Goal: Task Accomplishment & Management: Use online tool/utility

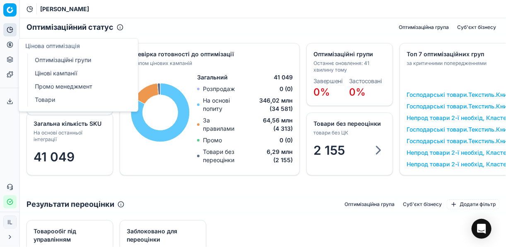
click at [12, 44] on icon at bounding box center [10, 44] width 7 height 7
click at [85, 58] on link "Оптимізаційні групи" at bounding box center [79, 60] width 96 height 12
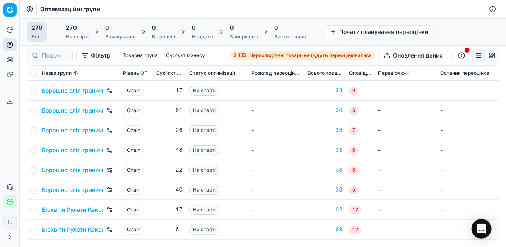
click at [254, 55] on span "Нерозподілені товари не будуть переоцінюватись" at bounding box center [310, 55] width 122 height 7
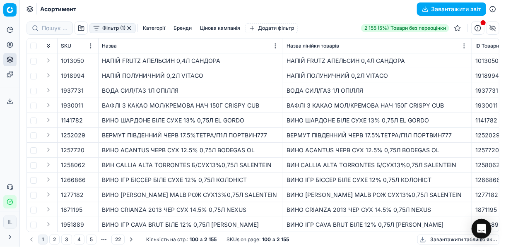
click at [96, 33] on button "Фільтр (1)" at bounding box center [112, 28] width 46 height 10
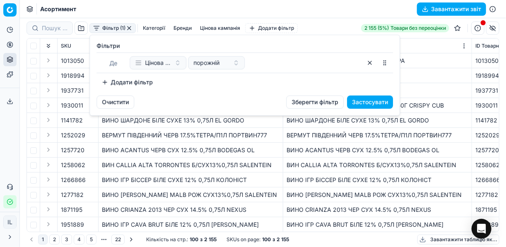
click at [108, 82] on button "Додати фільтр" at bounding box center [126, 82] width 61 height 13
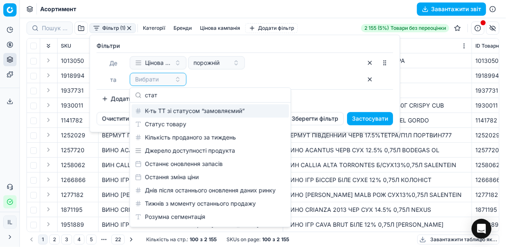
type input "стат"
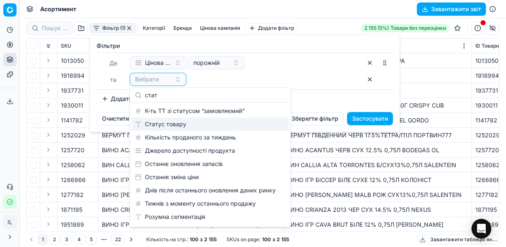
click at [176, 127] on div "Статус товару" at bounding box center [210, 123] width 157 height 13
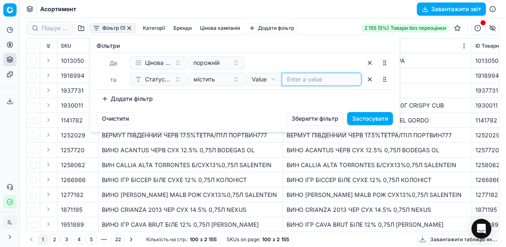
click at [330, 82] on input at bounding box center [321, 79] width 69 height 8
type input "1"
click at [122, 98] on button "Додати фільтр" at bounding box center [126, 98] width 61 height 13
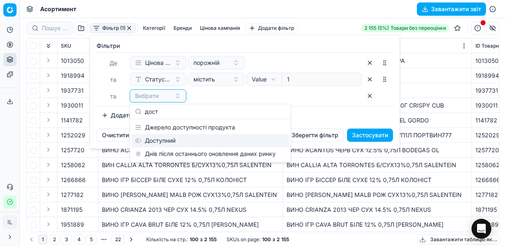
type input "дост"
click at [159, 139] on div "Доступний" at bounding box center [210, 140] width 157 height 13
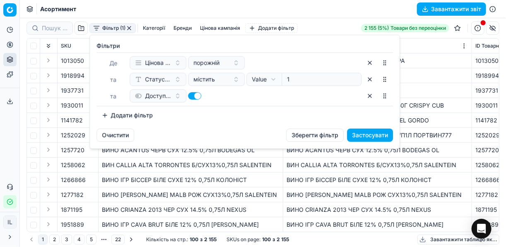
click at [103, 111] on button "Додати фільтр" at bounding box center [126, 115] width 61 height 13
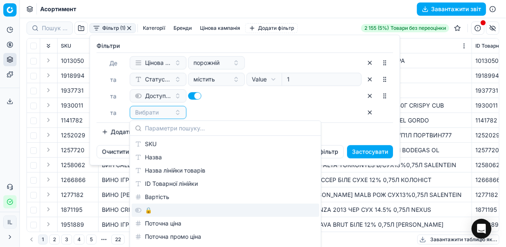
click at [156, 209] on div "🔒" at bounding box center [225, 210] width 187 height 13
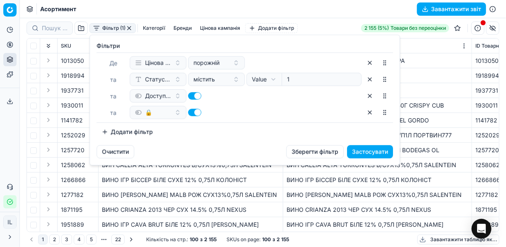
drag, startPoint x: 192, startPoint y: 113, endPoint x: 215, endPoint y: 111, distance: 23.2
click at [192, 113] on button "button" at bounding box center [194, 112] width 13 height 7
checkbox input "false"
click at [370, 151] on button "Застосувати" at bounding box center [370, 151] width 46 height 13
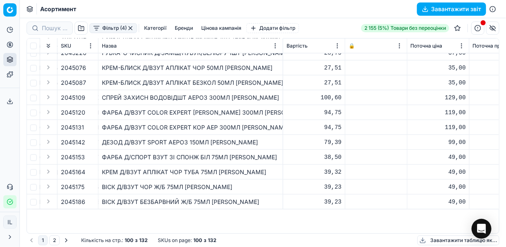
scroll to position [89, 251]
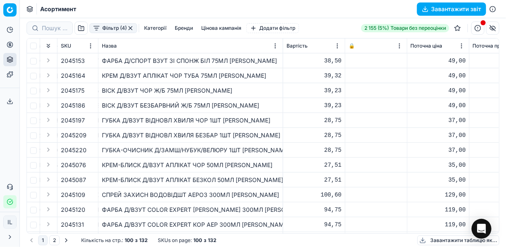
click at [185, 27] on button "Бренди" at bounding box center [183, 28] width 25 height 10
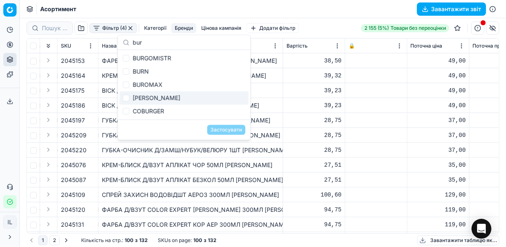
type input "bur"
click at [123, 97] on input "Suggestions" at bounding box center [126, 98] width 7 height 7
checkbox input "true"
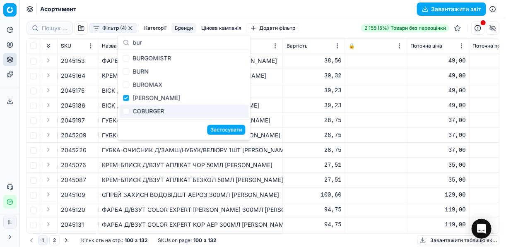
click at [225, 130] on button "Застосувати" at bounding box center [226, 130] width 38 height 10
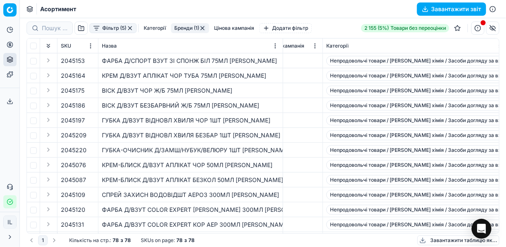
scroll to position [89, 1558]
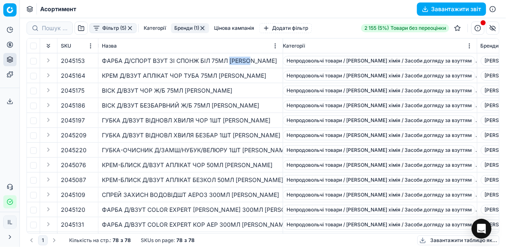
drag, startPoint x: 254, startPoint y: 60, endPoint x: 230, endPoint y: 60, distance: 23.2
click at [230, 60] on div "ФАРБА Д/СПОРТ ВЗУТ ЗІ СПОНЖ БІЛ 75МЛ [PERSON_NAME]" at bounding box center [190, 61] width 177 height 8
copy div "[PERSON_NAME]"
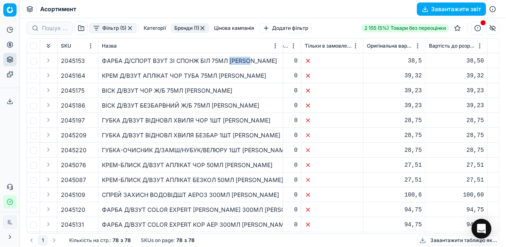
scroll to position [89, 5234]
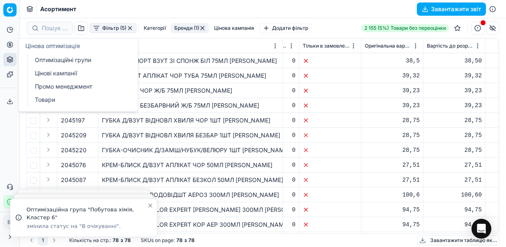
click at [10, 46] on icon at bounding box center [10, 44] width 7 height 7
click at [76, 60] on link "Оптимізаційні групи" at bounding box center [79, 60] width 96 height 12
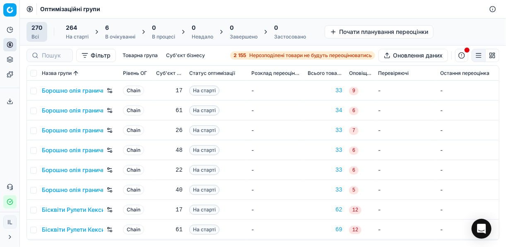
click at [116, 31] on div "6" at bounding box center [120, 28] width 30 height 8
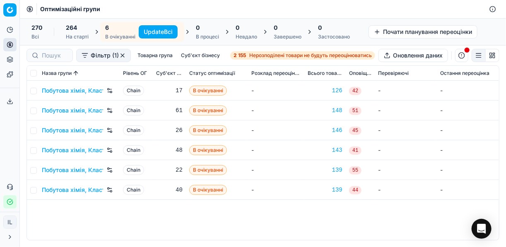
click at [165, 33] on button "Update Всі" at bounding box center [158, 31] width 39 height 13
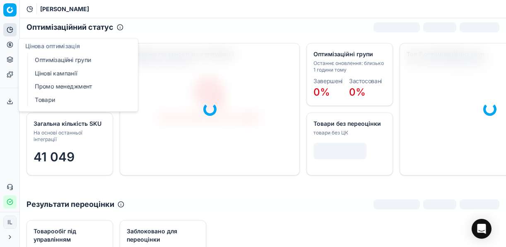
click at [54, 72] on link "Цінові кампанії" at bounding box center [79, 73] width 96 height 12
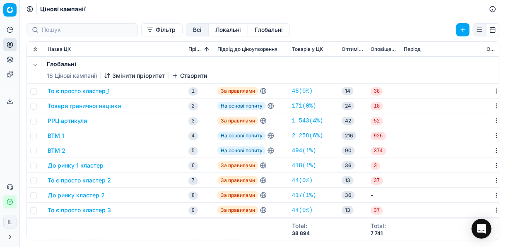
click at [141, 34] on button "Фільтр" at bounding box center [161, 29] width 41 height 13
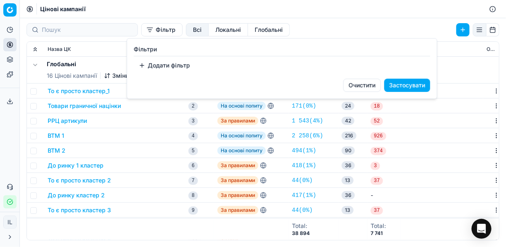
click at [149, 64] on button "Додати фільтр" at bounding box center [164, 65] width 61 height 13
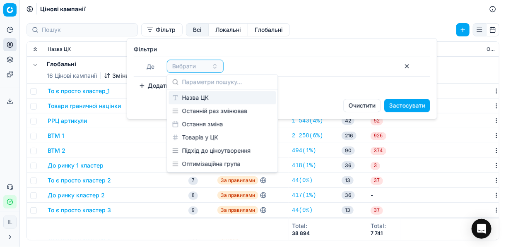
click at [201, 100] on div "Назва ЦК" at bounding box center [222, 97] width 107 height 13
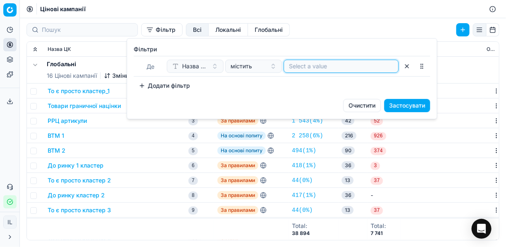
click at [294, 66] on input at bounding box center [341, 66] width 104 height 8
type input "g"
type input "побуто"
click at [412, 102] on button "Застосувати" at bounding box center [407, 105] width 46 height 13
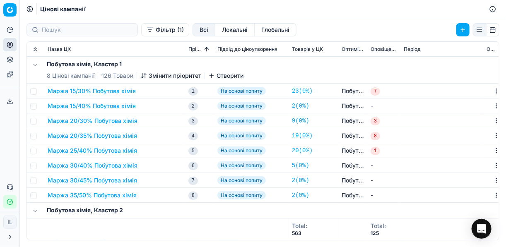
click at [91, 121] on button "Маржа 20/30% Побутова хімія" at bounding box center [93, 121] width 90 height 8
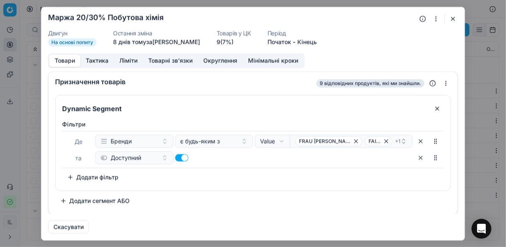
drag, startPoint x: 385, startPoint y: 141, endPoint x: 321, endPoint y: 147, distance: 64.0
click at [324, 152] on div "Доступний" at bounding box center [253, 157] width 317 height 13
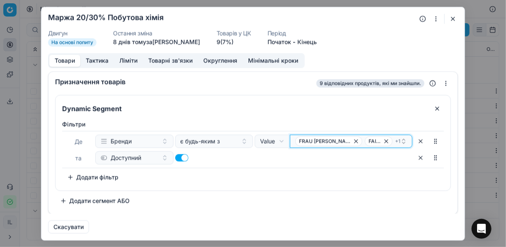
click at [304, 139] on span "FRAU TAU" at bounding box center [325, 141] width 52 height 7
click at [274, 166] on div "Де Бренди є будь-яким з Value Field Value FRAU TAU FAIRY + 1 та Доступний" at bounding box center [252, 149] width 381 height 37
click at [295, 137] on div "FRAU TAU FAIRY + 1" at bounding box center [347, 141] width 105 height 10
click at [295, 137] on span "FRAU TAU" at bounding box center [328, 141] width 67 height 10
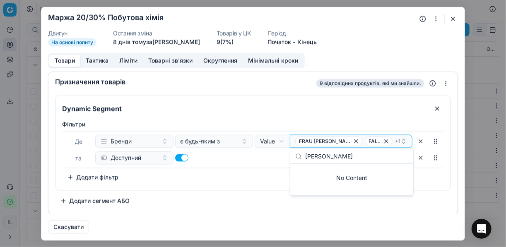
type input "[PERSON_NAME]"
click at [257, 163] on div "Доступний" at bounding box center [253, 157] width 317 height 13
click at [296, 137] on span "FRAU TAU" at bounding box center [328, 141] width 67 height 10
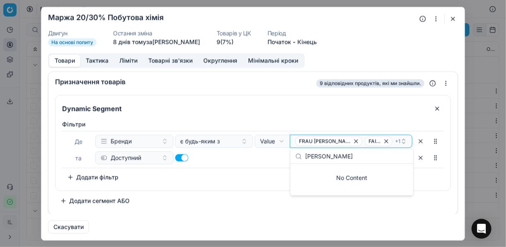
click at [340, 160] on input "[PERSON_NAME]" at bounding box center [356, 156] width 103 height 17
type input "B"
type input "и"
type input "burto"
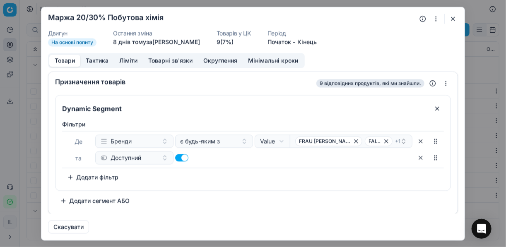
click at [455, 17] on button "button" at bounding box center [453, 19] width 10 height 10
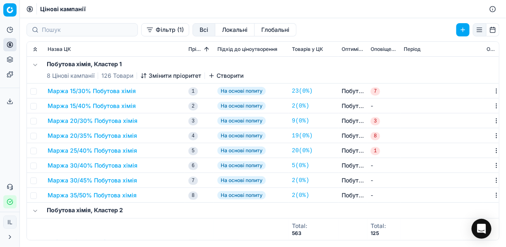
click at [69, 121] on button "Маржа 20/30% Побутова хімія" at bounding box center [93, 121] width 90 height 8
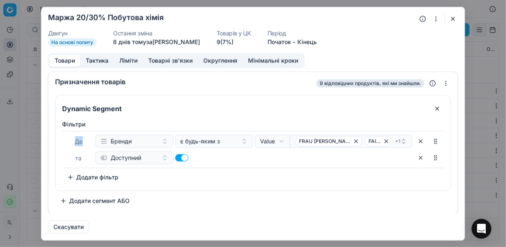
click at [69, 121] on div "Фiльтри Де Бренди є будь-яким з Value Field Value FRAU TAU FAIRY + 1 та Доступн…" at bounding box center [252, 154] width 395 height 74
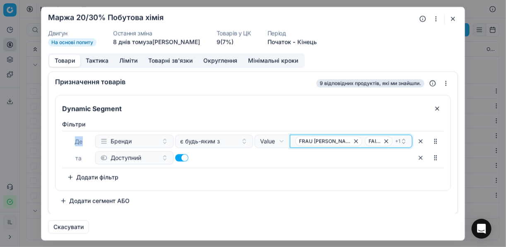
click at [376, 140] on div "FRAU TAU FAIRY + 1" at bounding box center [347, 141] width 105 height 10
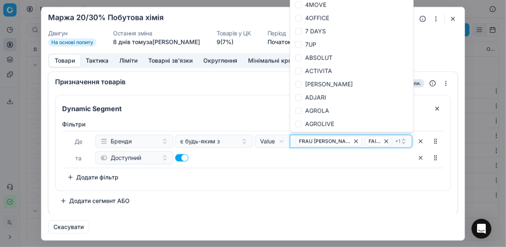
click at [376, 140] on div "FRAU TAU FAIRY + 1" at bounding box center [347, 141] width 105 height 10
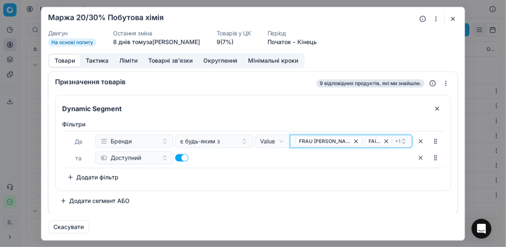
click at [376, 140] on div "FRAU TAU FAIRY + 1" at bounding box center [347, 141] width 105 height 10
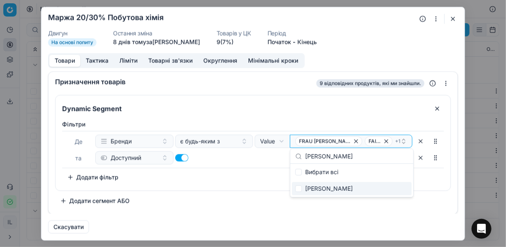
type input "[PERSON_NAME]"
click at [304, 187] on div "[PERSON_NAME]" at bounding box center [352, 188] width 120 height 13
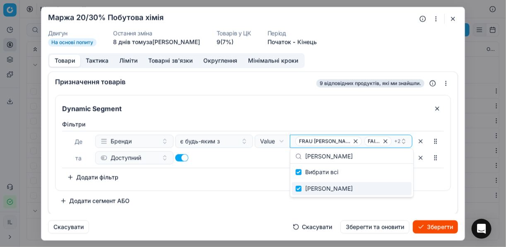
checkbox input "true"
click at [440, 225] on button "Зберегти" at bounding box center [434, 226] width 45 height 13
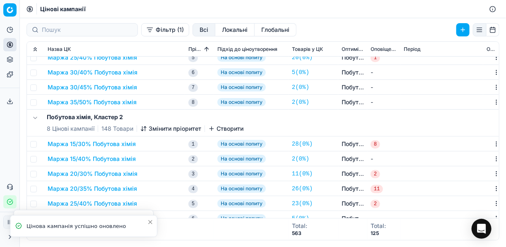
scroll to position [165, 0]
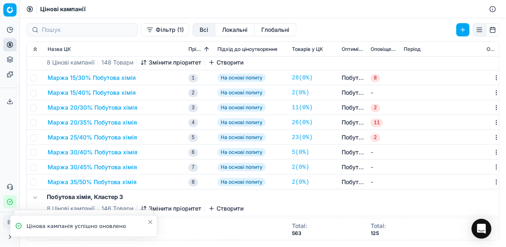
click at [96, 110] on button "Маржа 20/30% Побутова хімія" at bounding box center [93, 107] width 90 height 8
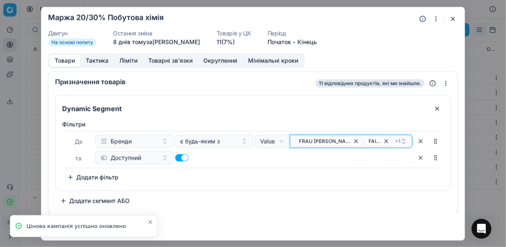
click at [384, 140] on div "FRAU TAU FAIRY + 1" at bounding box center [347, 141] width 105 height 10
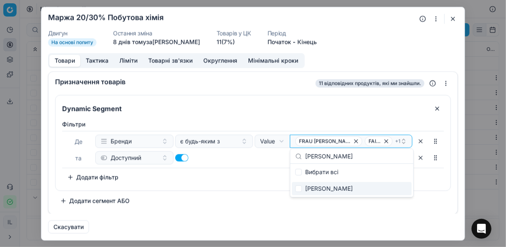
type input "[PERSON_NAME]"
click at [300, 191] on input "Suggestions" at bounding box center [298, 188] width 7 height 7
checkbox input "true"
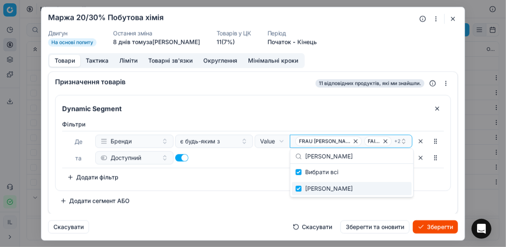
click at [444, 229] on button "Зберегти" at bounding box center [434, 226] width 45 height 13
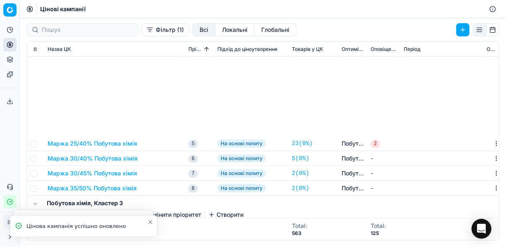
scroll to position [298, 0]
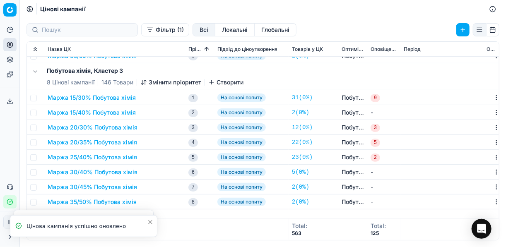
click at [92, 130] on button "Маржа 20/30% Побутова хімія" at bounding box center [93, 127] width 90 height 8
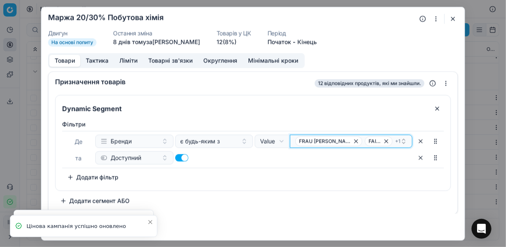
click at [381, 141] on div "FRAU TAU FAIRY + 1" at bounding box center [347, 141] width 105 height 10
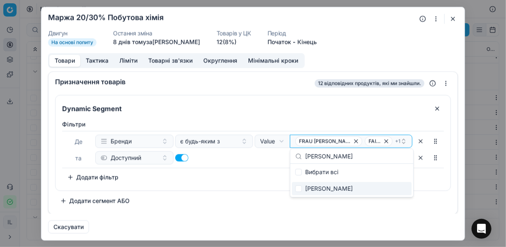
type input "[PERSON_NAME]"
click at [293, 190] on div "[PERSON_NAME]" at bounding box center [352, 188] width 120 height 13
checkbox input "true"
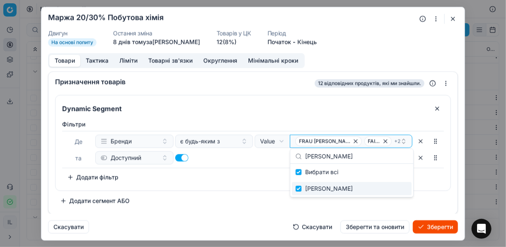
click at [434, 228] on button "Зберегти" at bounding box center [434, 226] width 45 height 13
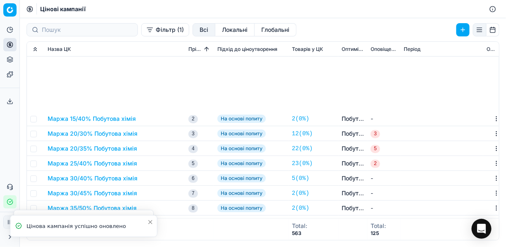
scroll to position [430, 0]
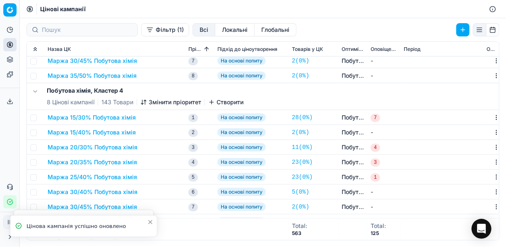
click at [102, 150] on button "Маржа 20/30% Побутова хімія" at bounding box center [93, 147] width 90 height 8
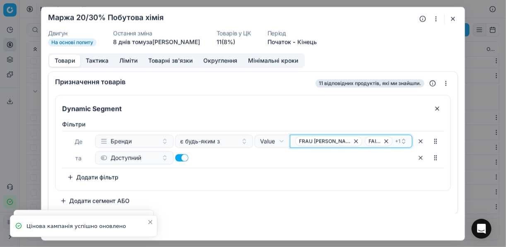
click at [390, 138] on div "FRAU TAU FAIRY + 1" at bounding box center [347, 141] width 105 height 10
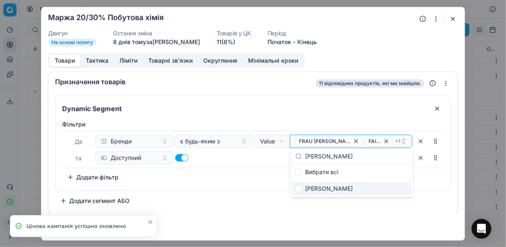
type input "[PERSON_NAME]"
click at [400, 191] on div "[PERSON_NAME]" at bounding box center [352, 188] width 120 height 13
checkbox input "true"
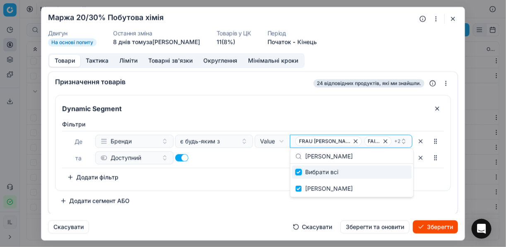
click at [300, 171] on input "Suggestions" at bounding box center [298, 172] width 7 height 7
checkbox input "false"
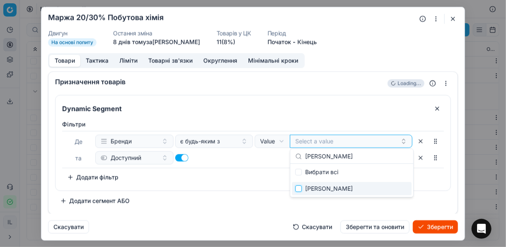
click at [301, 189] on input "Suggestions" at bounding box center [298, 188] width 7 height 7
checkbox input "true"
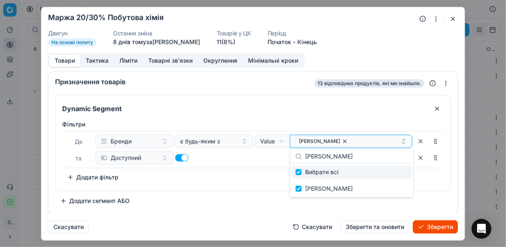
click at [312, 225] on button "Скасувати" at bounding box center [312, 226] width 49 height 13
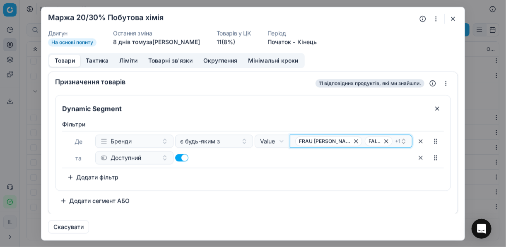
click at [380, 141] on div "FRAU TAU FAIRY + 1" at bounding box center [347, 141] width 105 height 10
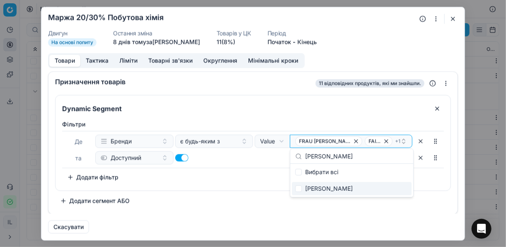
type input "[PERSON_NAME]"
click at [301, 190] on input "Suggestions" at bounding box center [298, 188] width 7 height 7
checkbox input "true"
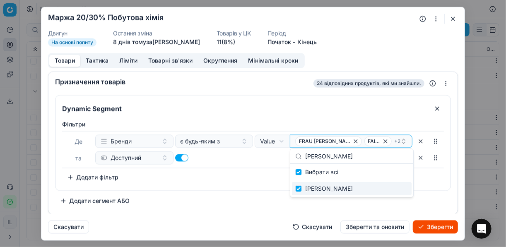
click at [278, 183] on div "Фiльтри Де Бренди є будь-яким з Value Field Value FRAU TAU FAIRY + 2 та Доступн…" at bounding box center [252, 154] width 395 height 74
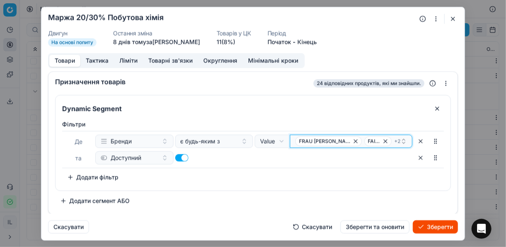
click at [394, 141] on span "+ 2" at bounding box center [397, 141] width 6 height 7
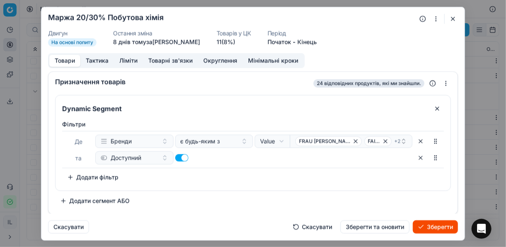
click at [424, 225] on button "Зберегти" at bounding box center [434, 226] width 45 height 13
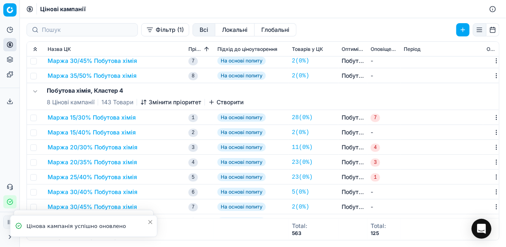
click at [91, 146] on button "Маржа 20/30% Побутова хімія" at bounding box center [93, 147] width 90 height 8
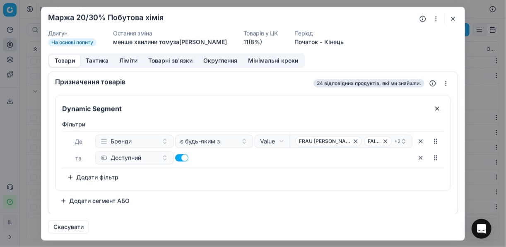
click at [457, 19] on button "button" at bounding box center [453, 19] width 10 height 10
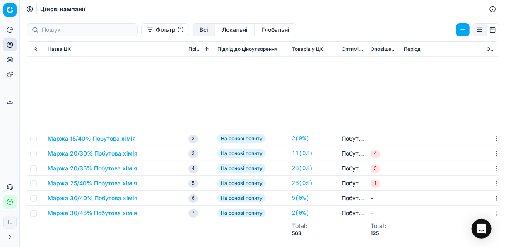
scroll to position [563, 0]
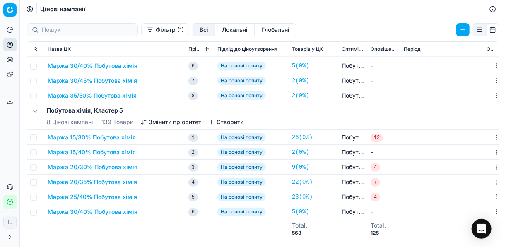
click at [94, 166] on button "Маржа 20/30% Побутова хімія" at bounding box center [93, 167] width 90 height 8
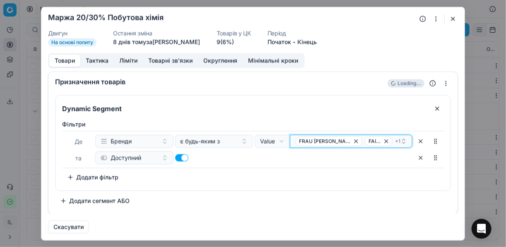
click at [379, 140] on div "FRAU TAU FAIRY + 1" at bounding box center [347, 141] width 105 height 10
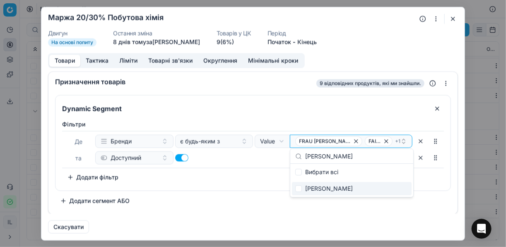
type input "[PERSON_NAME]"
click at [300, 189] on input "Suggestions" at bounding box center [298, 188] width 7 height 7
checkbox input "true"
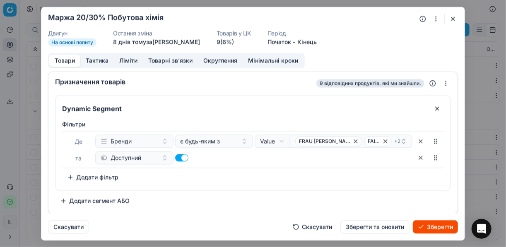
click at [431, 228] on button "Зберегти" at bounding box center [434, 226] width 45 height 13
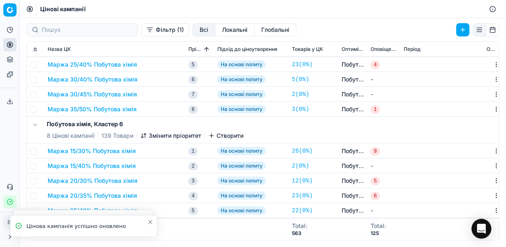
scroll to position [629, 0]
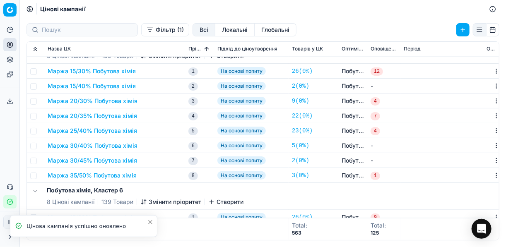
click at [76, 101] on button "Маржа 20/30% Побутова хімія" at bounding box center [93, 101] width 90 height 8
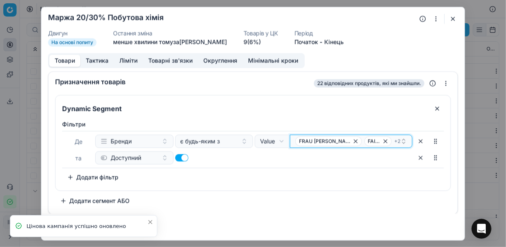
click at [381, 139] on div "FRAU TAU FAIRY + 2" at bounding box center [347, 141] width 105 height 10
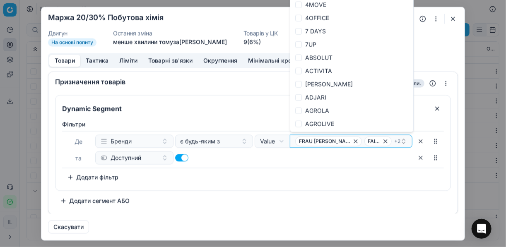
type input "[PERSON_NAME]"
checkbox input "true"
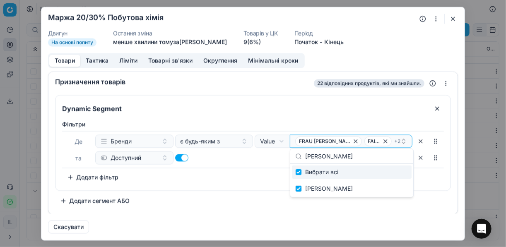
click at [257, 173] on div "Фiльтри Де Бренди є будь-яким з Value Field Value FRAU TAU FAIRY + 2 та Доступн…" at bounding box center [252, 152] width 381 height 64
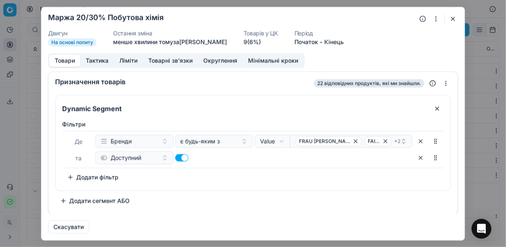
click at [457, 17] on button "button" at bounding box center [453, 19] width 10 height 10
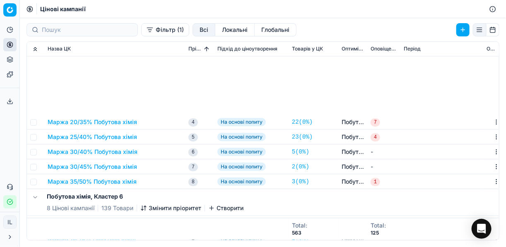
scroll to position [739, 0]
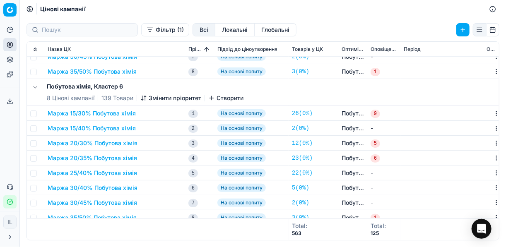
click at [95, 144] on button "Маржа 20/30% Побутова хімія" at bounding box center [93, 143] width 90 height 8
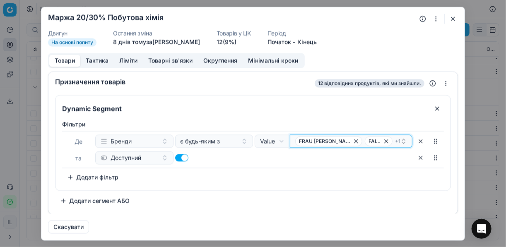
click at [387, 141] on div "FRAU TAU FAIRY + 1" at bounding box center [347, 141] width 105 height 10
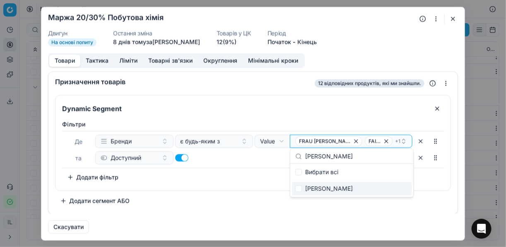
type input "[PERSON_NAME]"
click at [298, 190] on input "Suggestions" at bounding box center [298, 188] width 7 height 7
checkbox input "true"
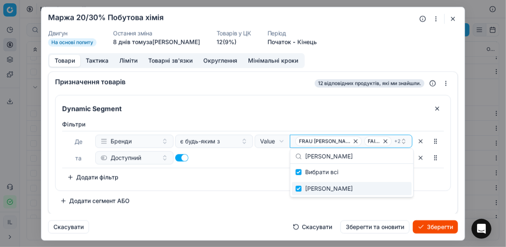
click at [434, 228] on button "Зберегти" at bounding box center [434, 226] width 45 height 13
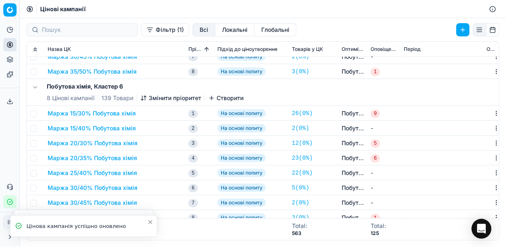
scroll to position [745, 0]
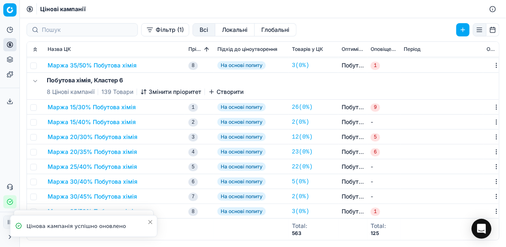
click at [86, 136] on button "Маржа 20/30% Побутова хімія" at bounding box center [93, 137] width 90 height 8
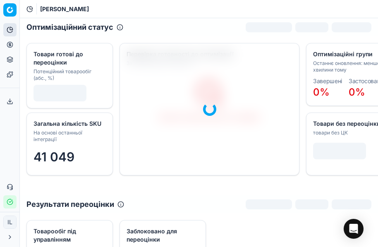
click at [11, 46] on icon at bounding box center [10, 44] width 7 height 7
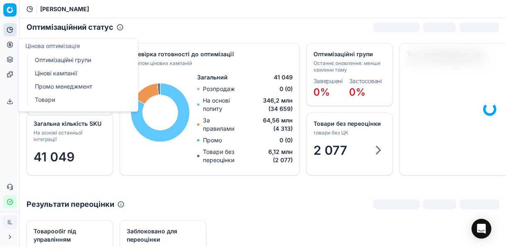
click at [63, 60] on link "Оптимізаційні групи" at bounding box center [79, 60] width 96 height 12
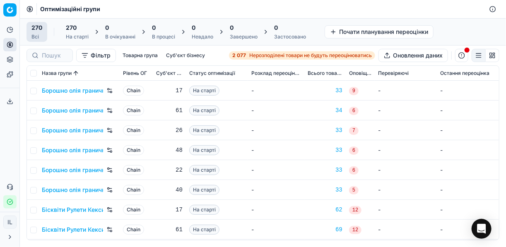
click at [245, 54] on div "2 077 Нерозподілені товари не будуть переоцінюватись" at bounding box center [301, 55] width 139 height 7
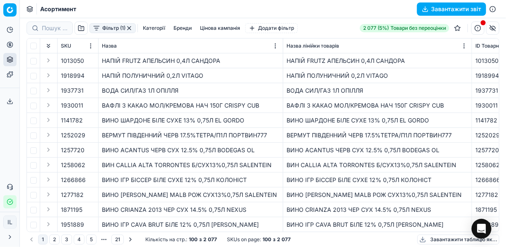
click at [96, 32] on button "Фільтр (1)" at bounding box center [112, 28] width 46 height 10
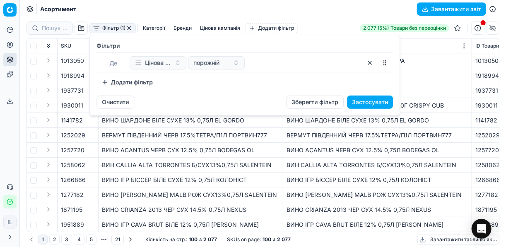
click at [115, 83] on button "Додати фільтр" at bounding box center [126, 82] width 61 height 13
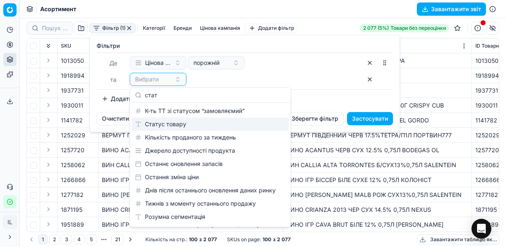
type input "стат"
click at [191, 129] on div "Статус товару" at bounding box center [210, 123] width 157 height 13
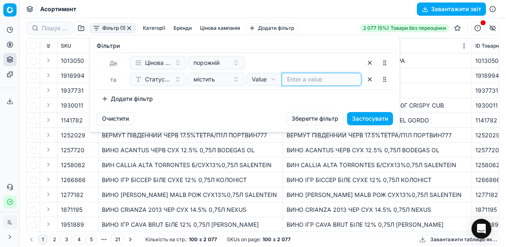
click at [296, 75] on input at bounding box center [321, 79] width 69 height 8
type input "1"
click at [103, 101] on button "Додати фільтр" at bounding box center [126, 98] width 61 height 13
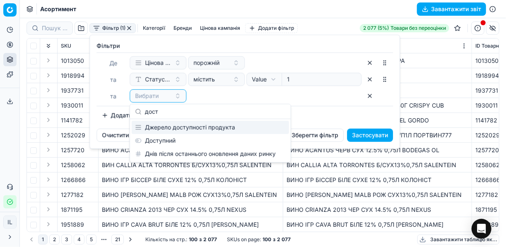
type input "дост"
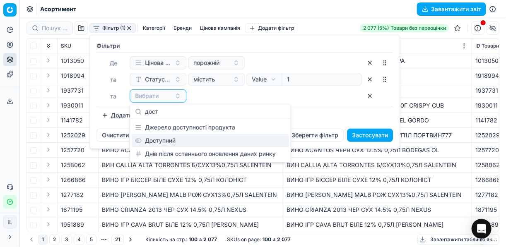
click at [166, 137] on div "Доступний" at bounding box center [210, 140] width 157 height 13
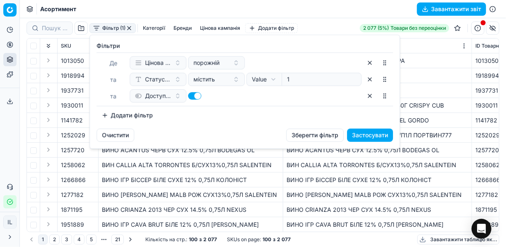
click at [112, 110] on button "Додати фільтр" at bounding box center [126, 115] width 61 height 13
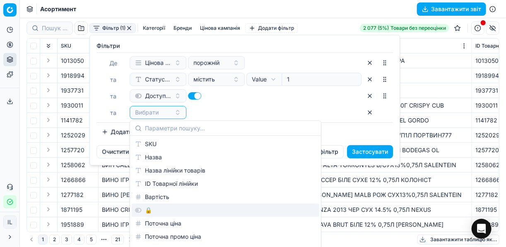
click at [143, 213] on div "🔒" at bounding box center [225, 210] width 187 height 13
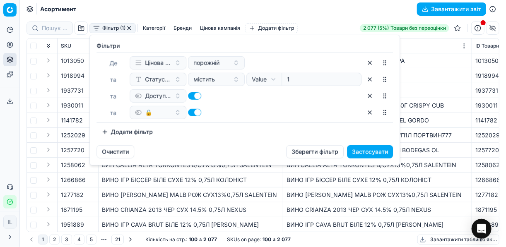
click at [192, 110] on button "button" at bounding box center [194, 112] width 13 height 7
checkbox input "false"
click at [362, 152] on button "Застосувати" at bounding box center [370, 151] width 46 height 13
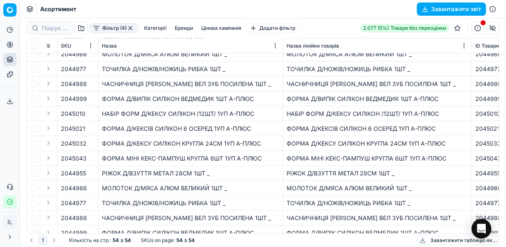
scroll to position [132, 0]
